Goal: Task Accomplishment & Management: Use online tool/utility

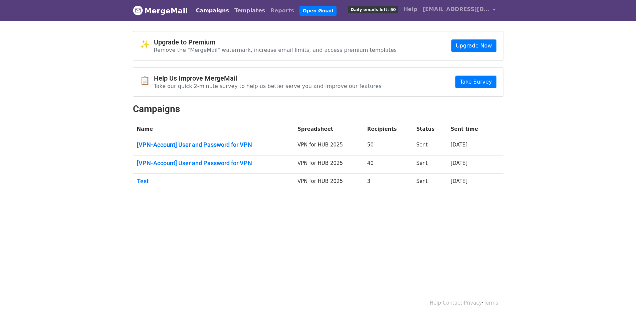
click at [234, 10] on link "Templates" at bounding box center [250, 10] width 36 height 13
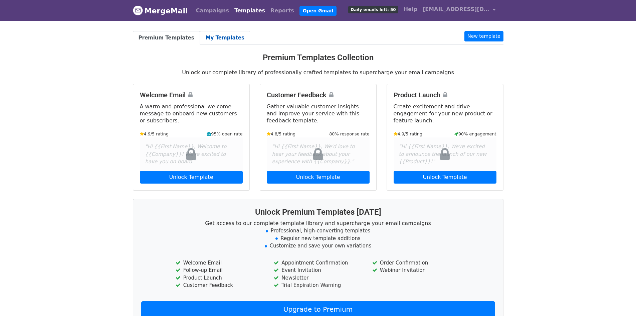
click at [213, 36] on link "My Templates" at bounding box center [225, 38] width 50 height 14
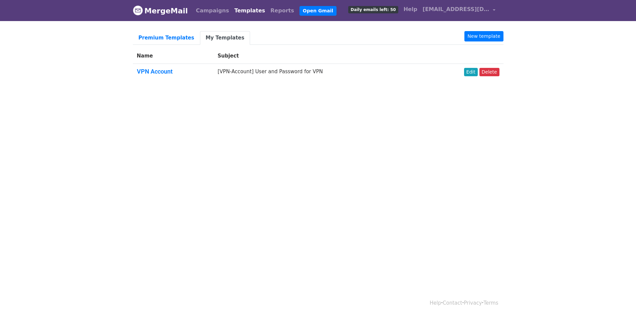
click at [236, 71] on td "[VPN-Account] User and Password for VPN" at bounding box center [319, 73] width 210 height 18
copy tr "[VPN-Account] User and Password for VPN Edit"
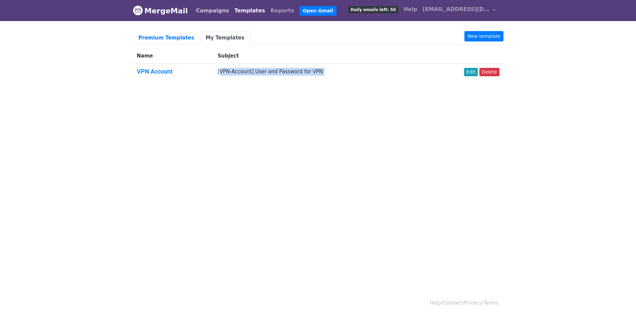
click at [210, 8] on link "Campaigns" at bounding box center [212, 10] width 38 height 13
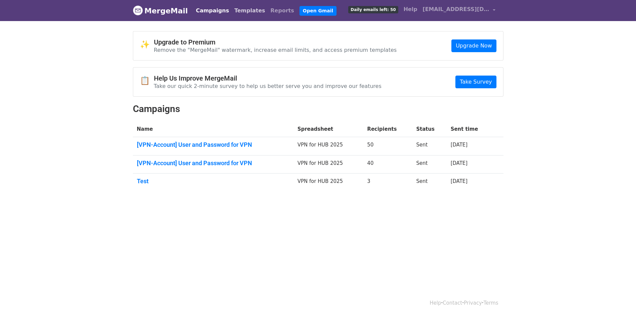
click at [239, 12] on link "Templates" at bounding box center [250, 10] width 36 height 13
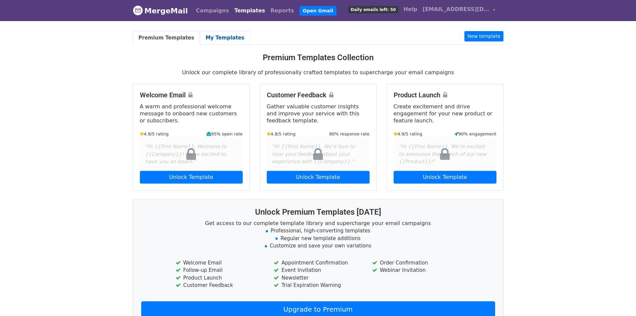
click at [222, 42] on link "My Templates" at bounding box center [225, 38] width 50 height 14
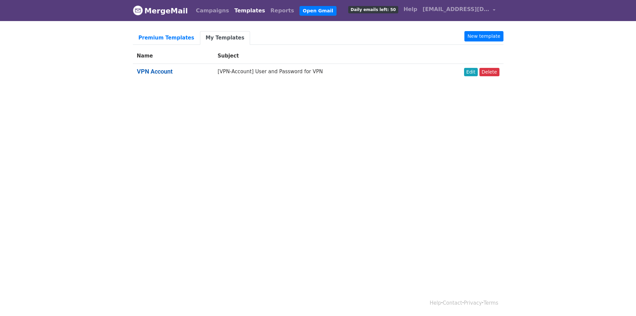
click at [161, 69] on link "VPN Account" at bounding box center [155, 71] width 36 height 7
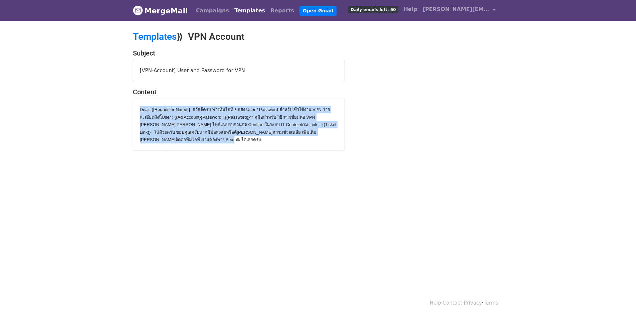
drag, startPoint x: 141, startPoint y: 110, endPoint x: 217, endPoint y: 143, distance: 82.5
click at [217, 143] on div "Dear {{Requester Name}} , สวัสดีครับ ทางทีมไอที ขอส่ง User / Password สำหรับเข้…" at bounding box center [239, 125] width 198 height 38
click at [201, 9] on link "Campaigns" at bounding box center [212, 10] width 38 height 13
